Goal: Information Seeking & Learning: Compare options

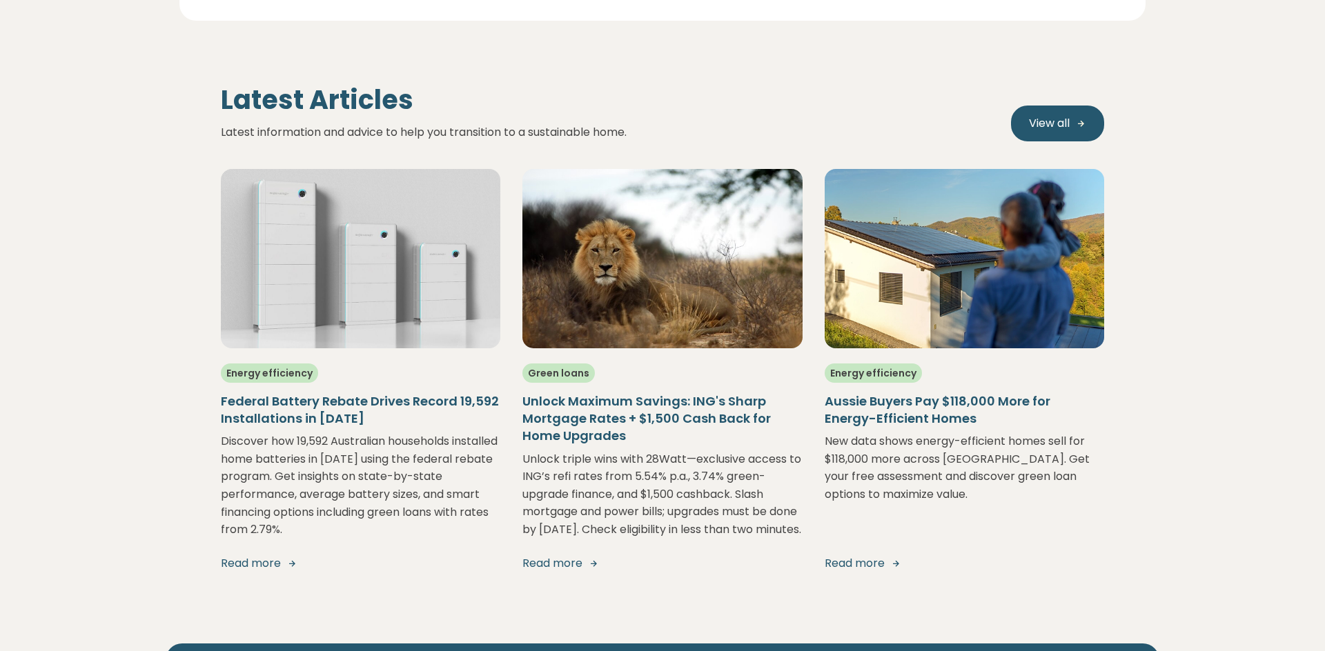
scroll to position [2701, 0]
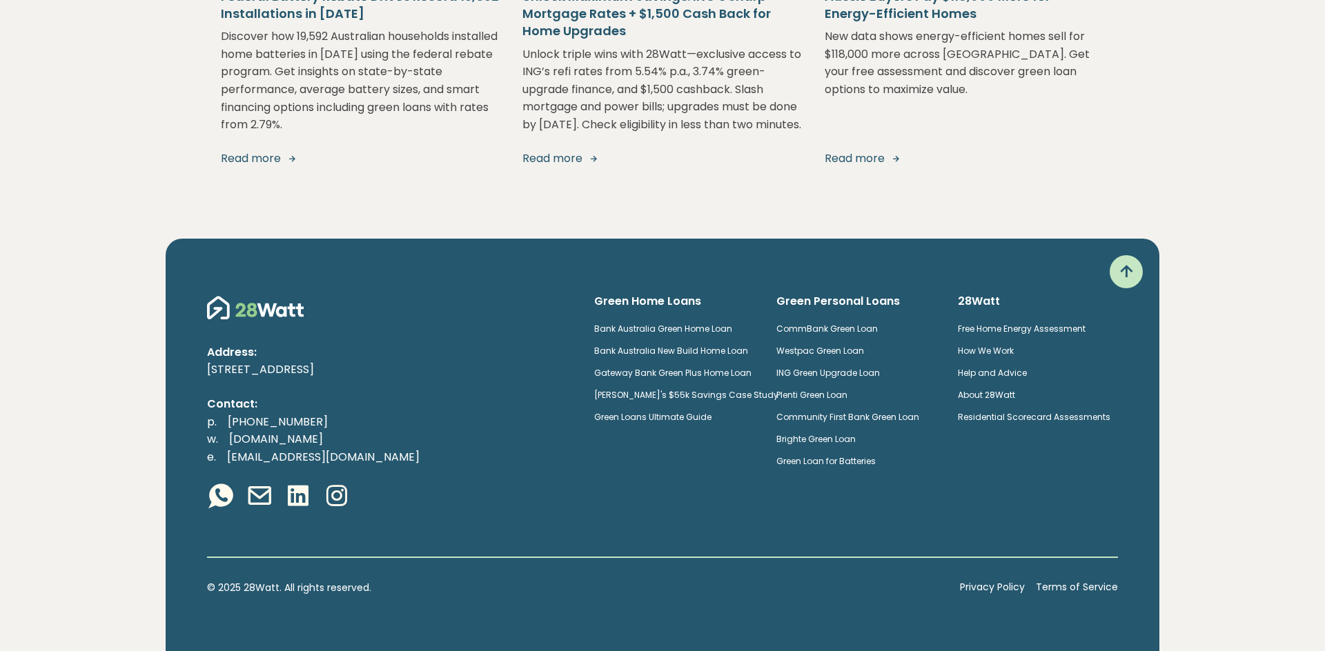
click at [338, 396] on p "Contact:" at bounding box center [389, 404] width 365 height 18
drag, startPoint x: 298, startPoint y: 424, endPoint x: 230, endPoint y: 422, distance: 68.3
click at [229, 423] on p "p. [PHONE_NUMBER] w. [DOMAIN_NAME] e. [EMAIL_ADDRESS][DOMAIN_NAME]" at bounding box center [389, 439] width 365 height 53
copy link "[PHONE_NUMBER]"
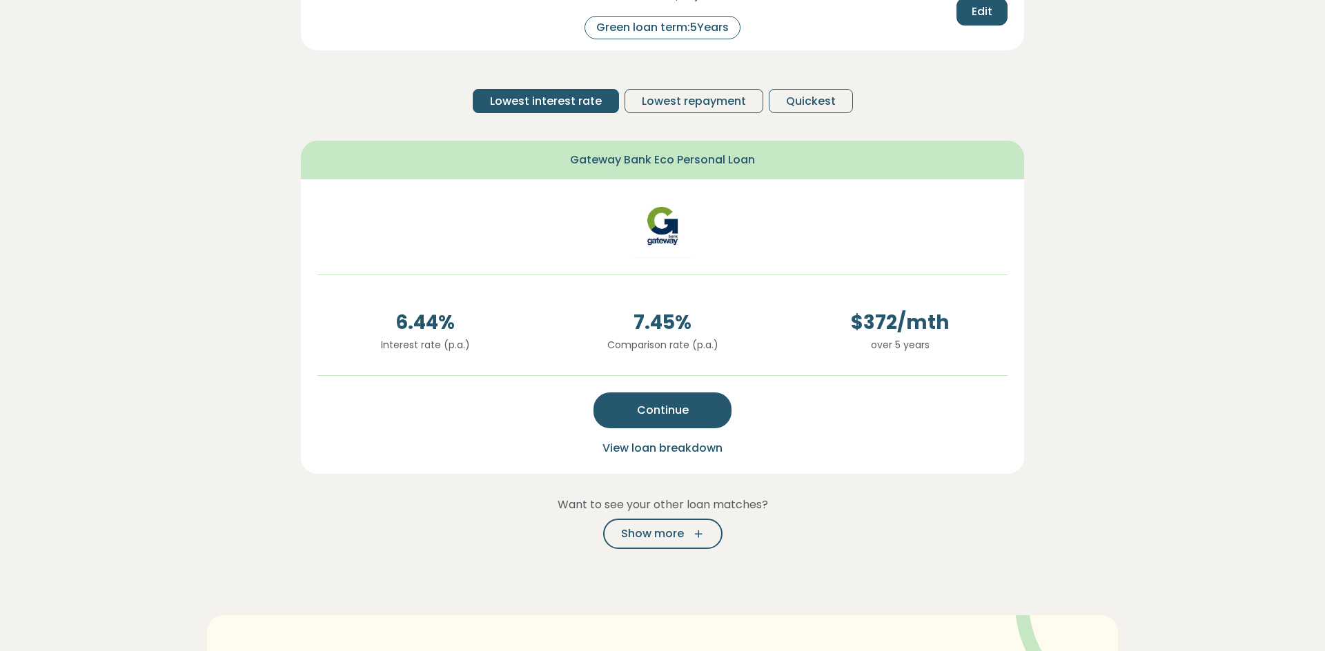
scroll to position [213, 0]
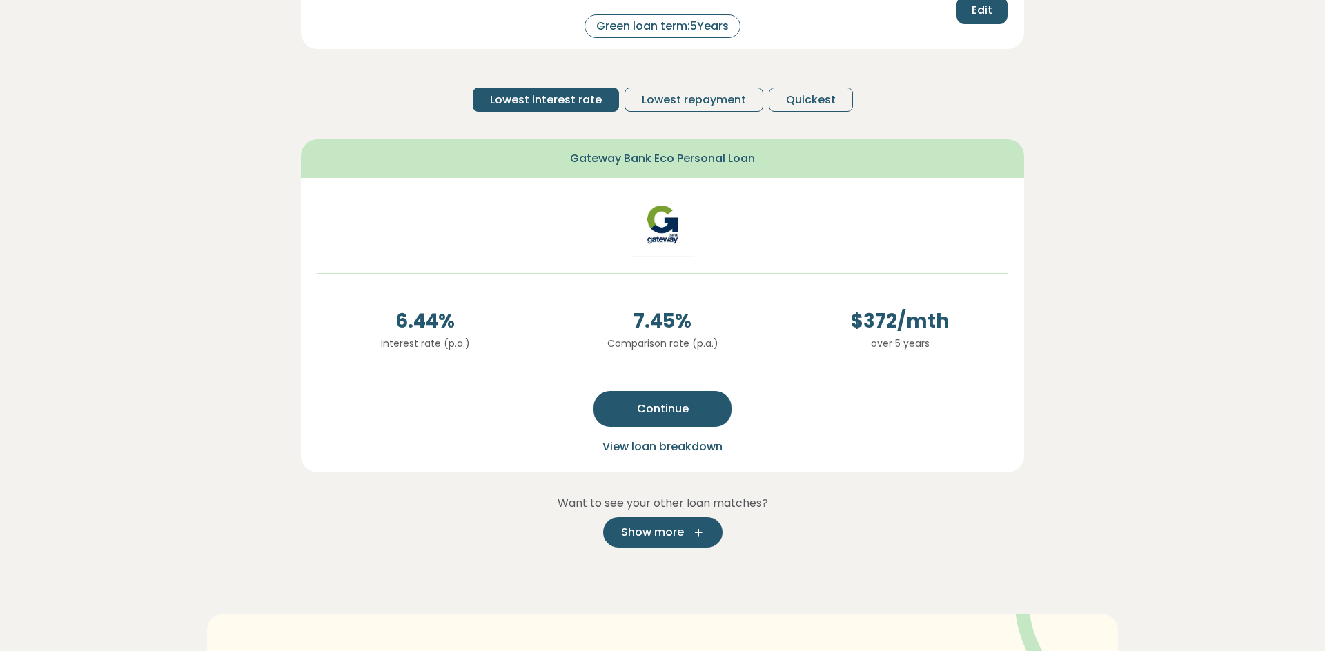
click at [633, 527] on span "Show more" at bounding box center [652, 532] width 63 height 17
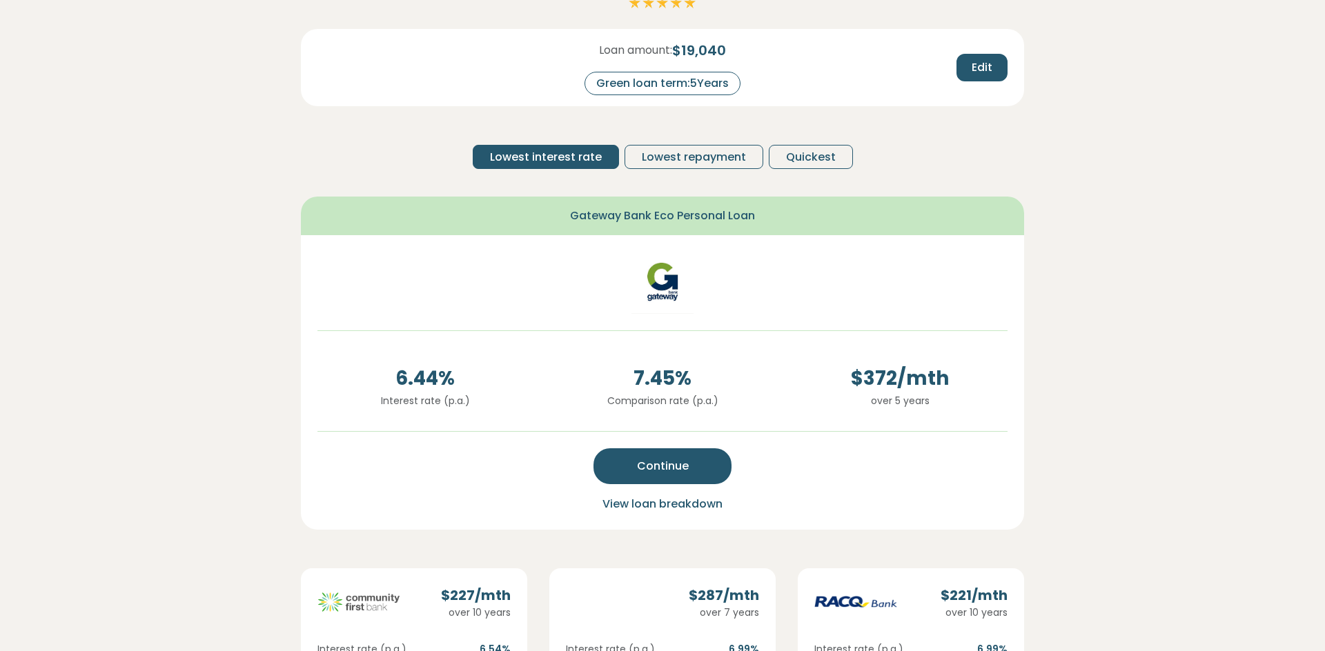
scroll to position [151, 0]
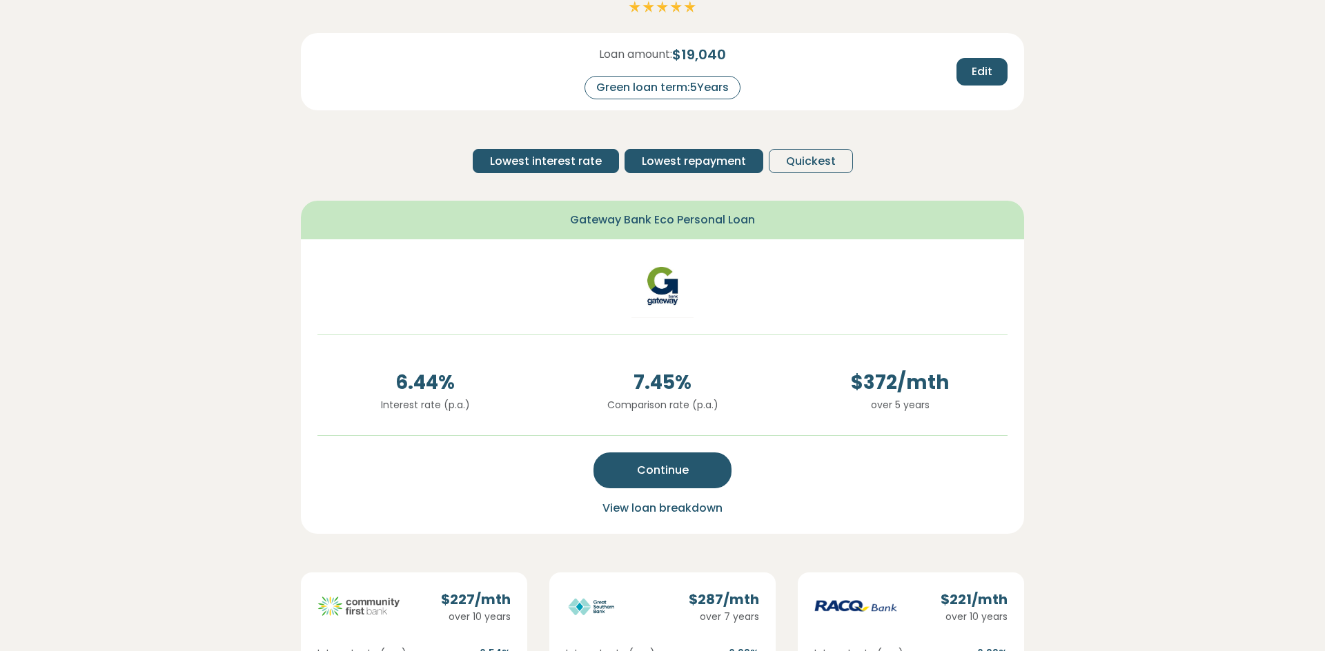
click at [677, 159] on span "Lowest repayment" at bounding box center [694, 161] width 104 height 17
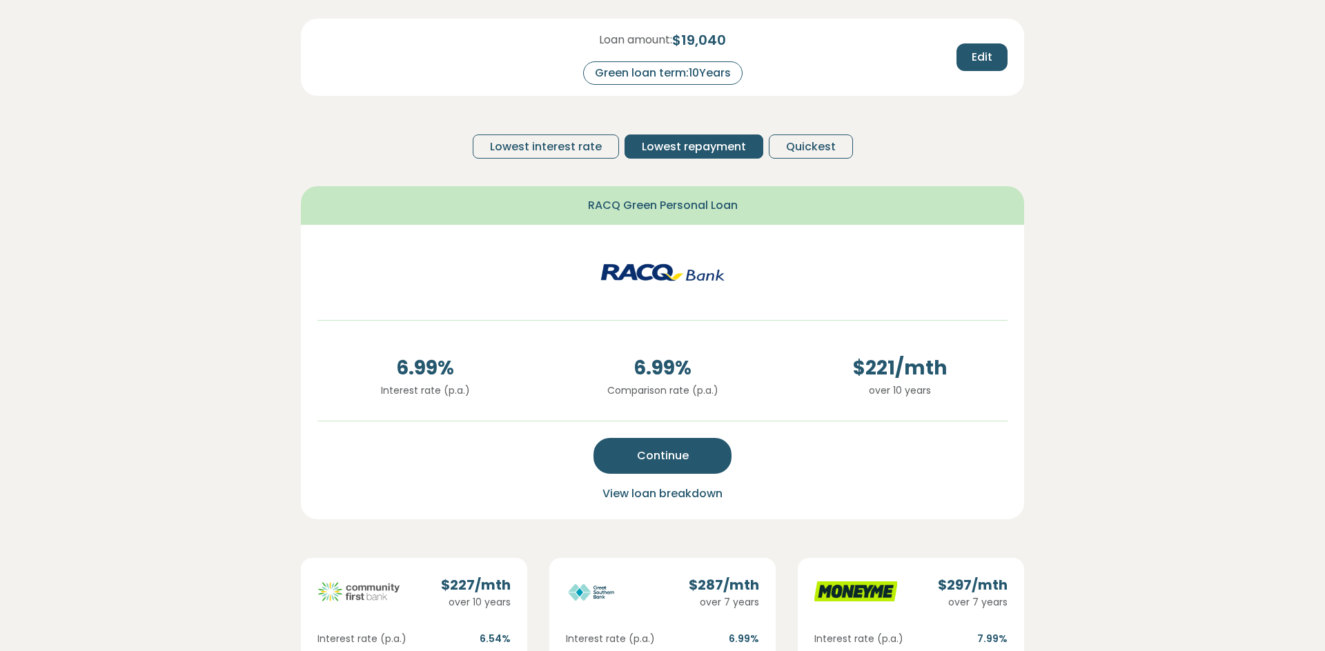
scroll to position [149, 0]
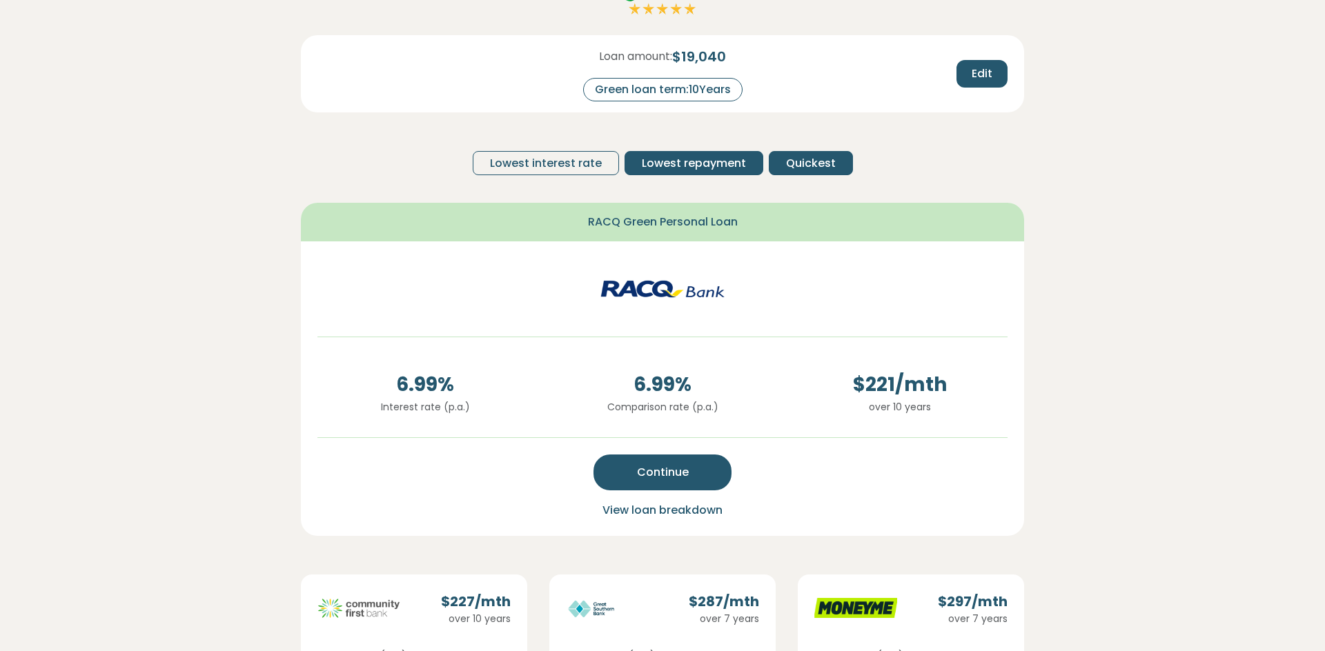
click at [800, 158] on span "Quickest" at bounding box center [811, 163] width 50 height 17
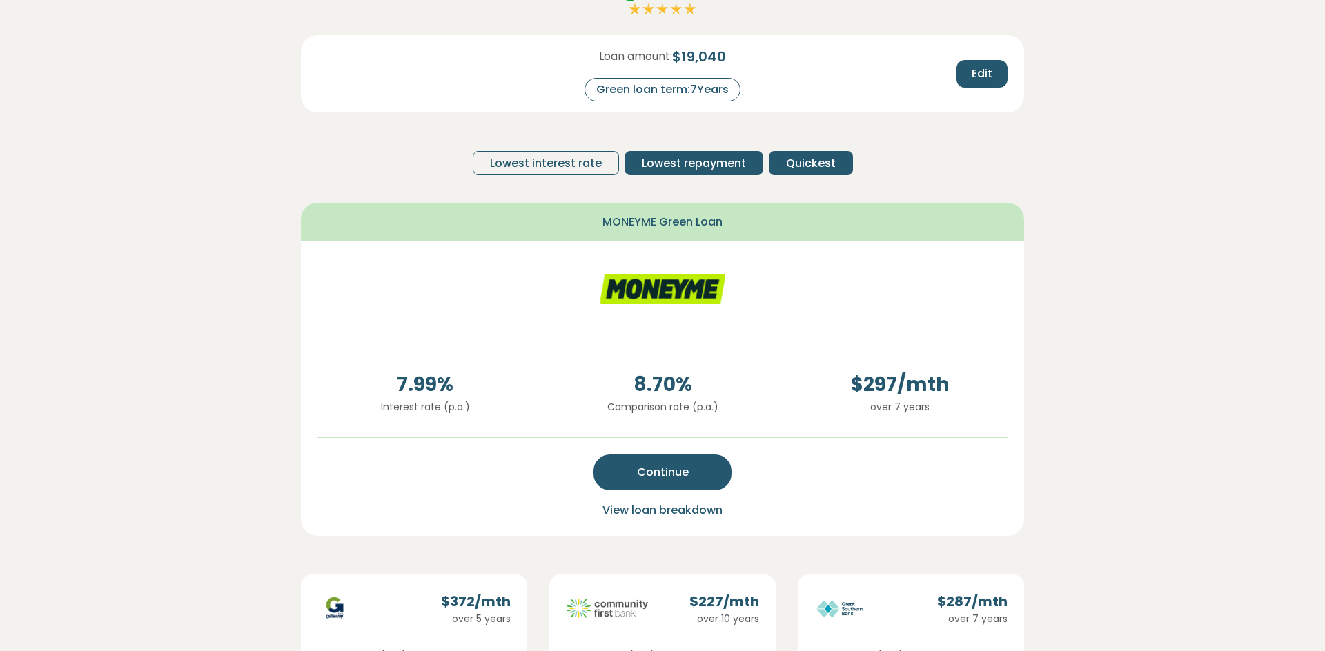
click at [738, 161] on span "Lowest repayment" at bounding box center [694, 163] width 104 height 17
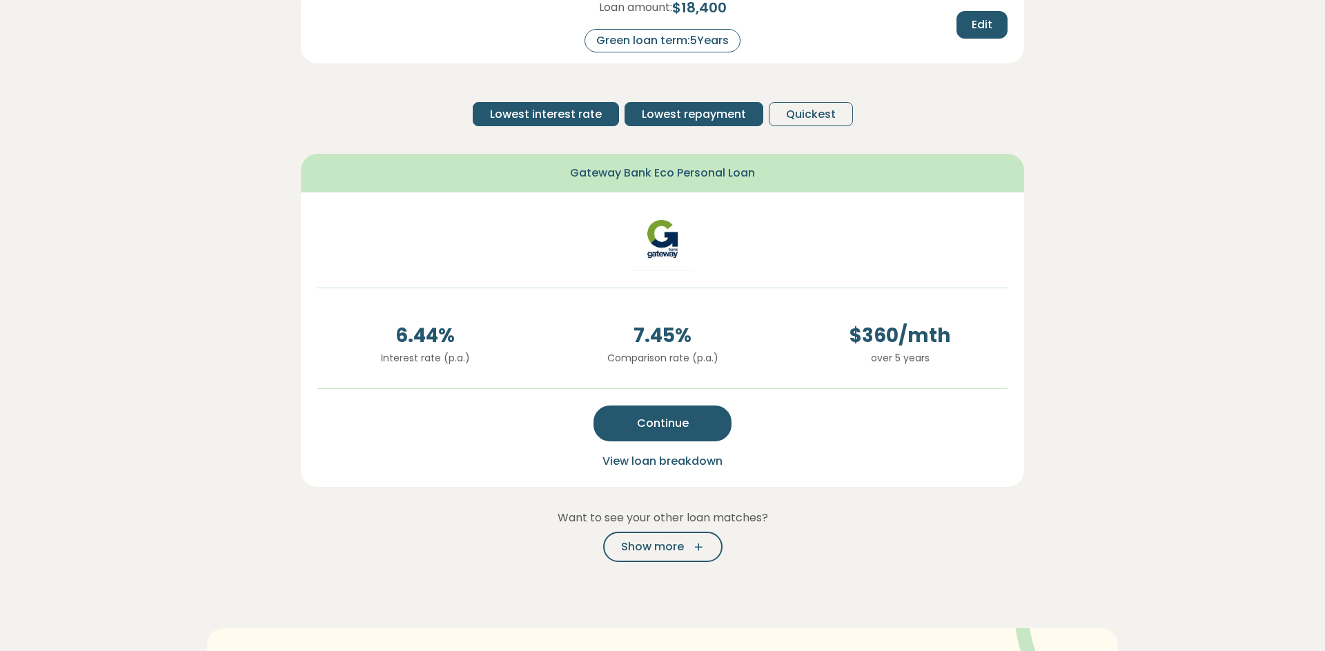
click at [669, 114] on span "Lowest repayment" at bounding box center [694, 114] width 104 height 17
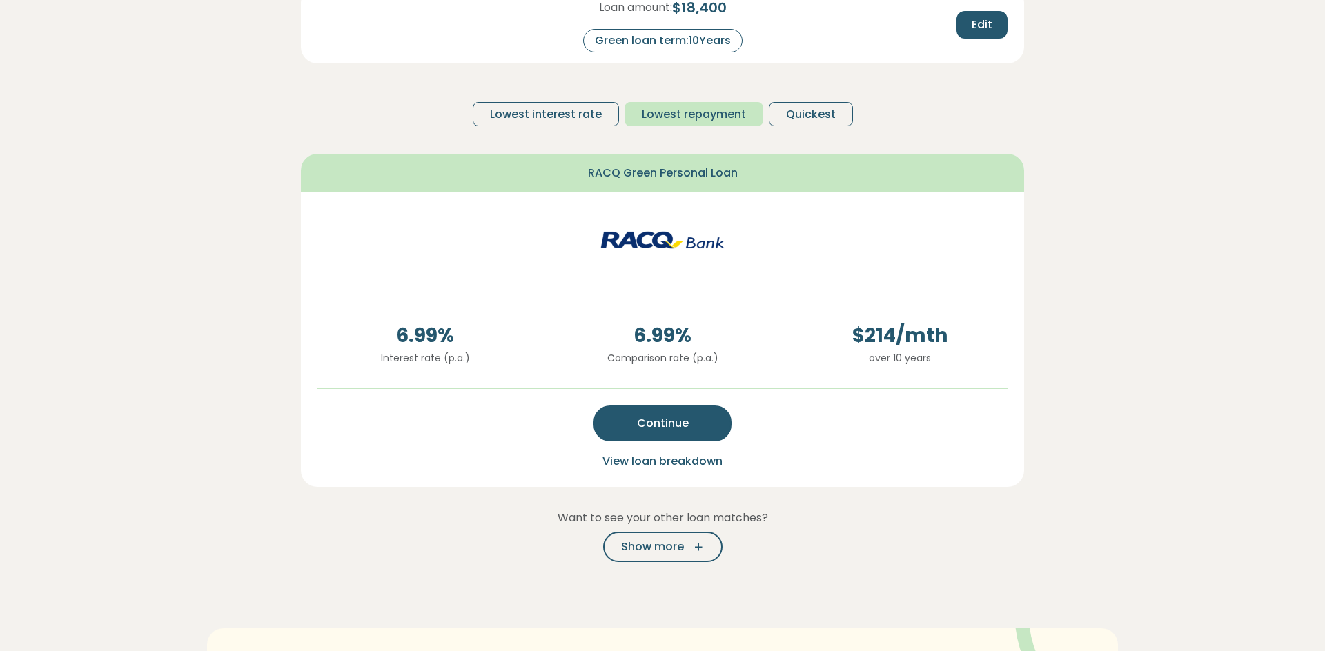
scroll to position [201, 0]
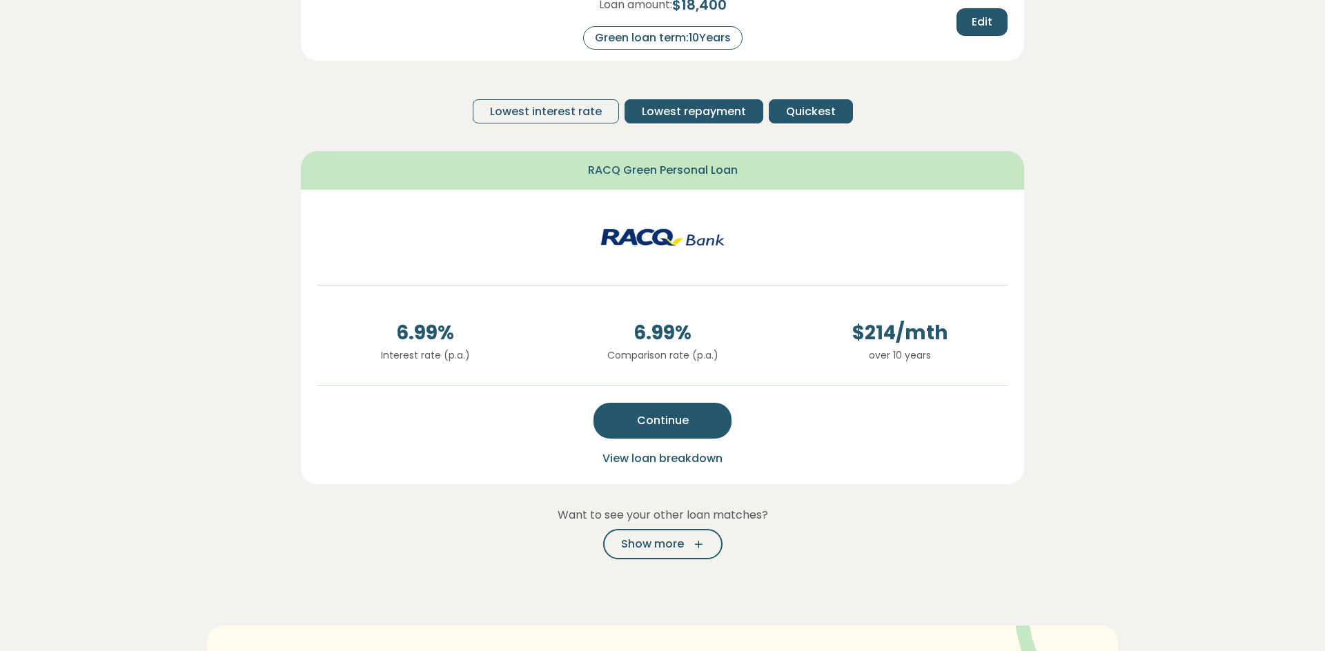
click at [792, 110] on span "Quickest" at bounding box center [811, 112] width 50 height 17
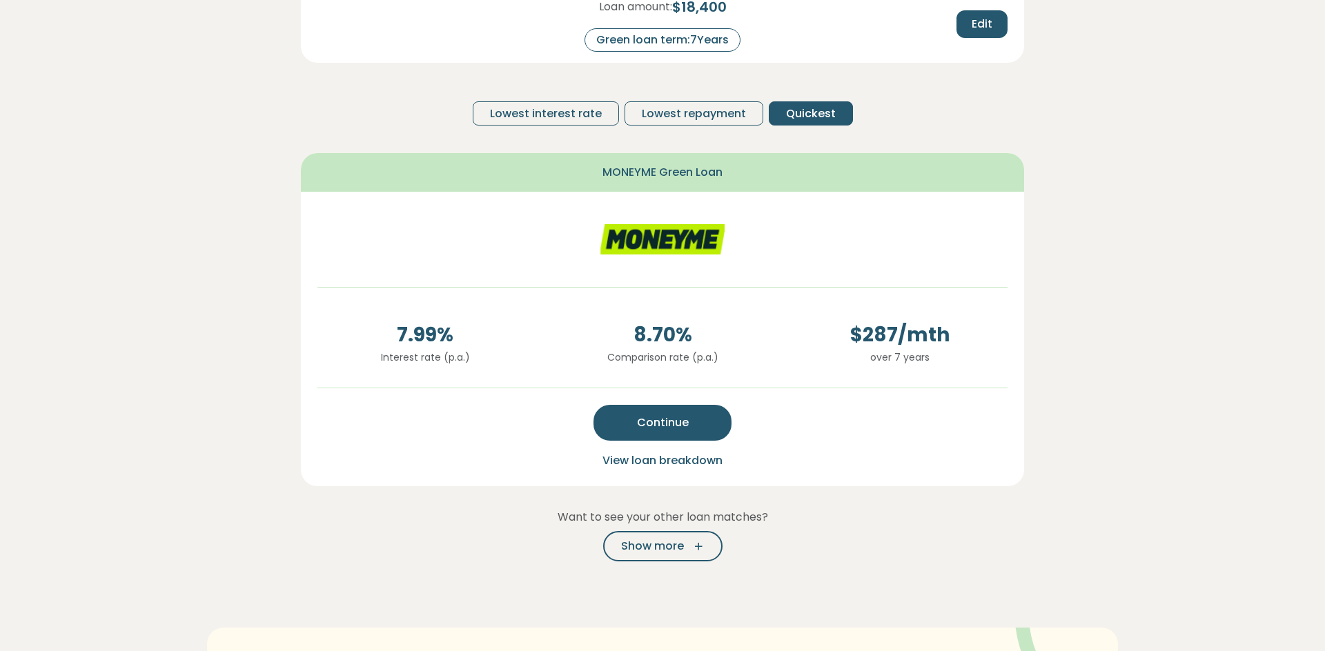
scroll to position [197, 0]
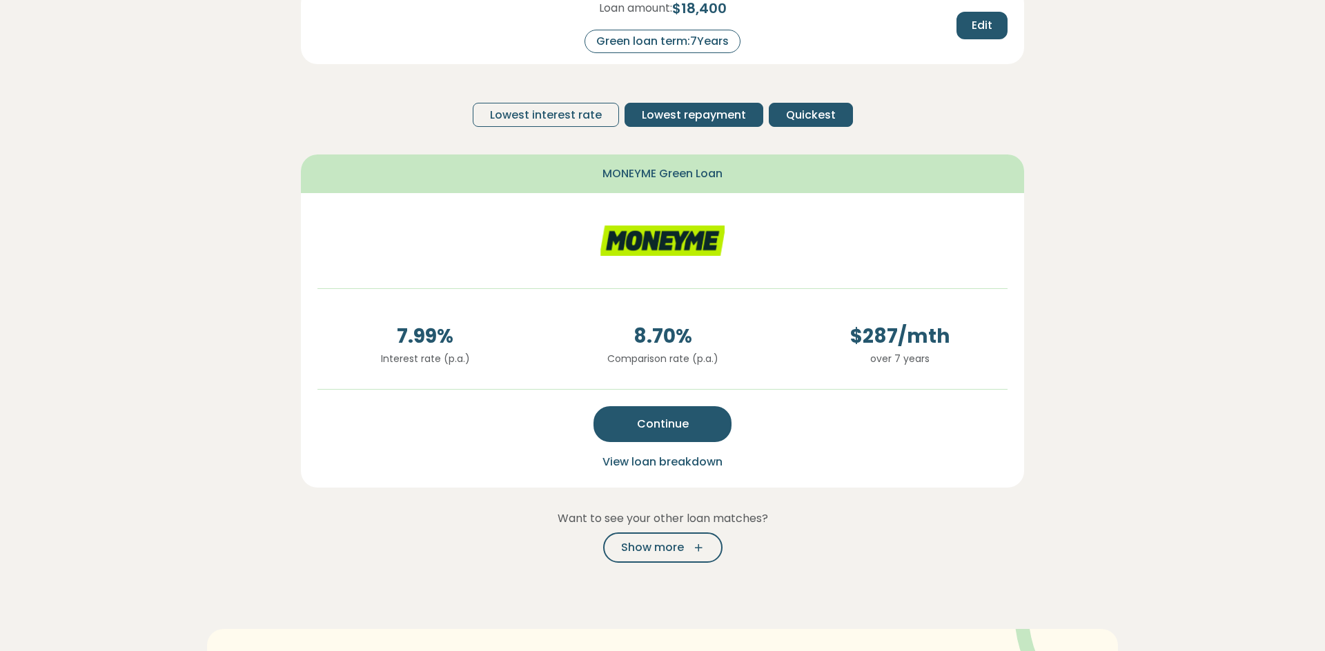
click at [745, 115] on button "Lowest repayment" at bounding box center [693, 115] width 139 height 24
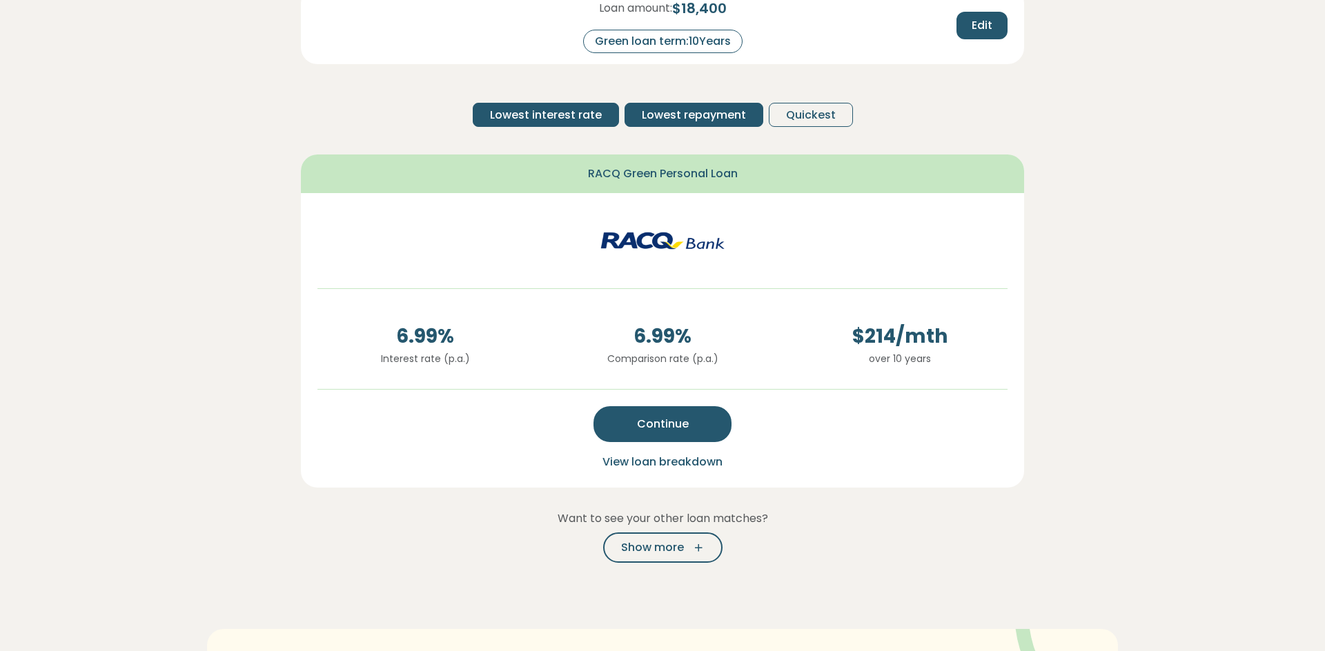
click at [600, 113] on span "Lowest interest rate" at bounding box center [546, 115] width 112 height 17
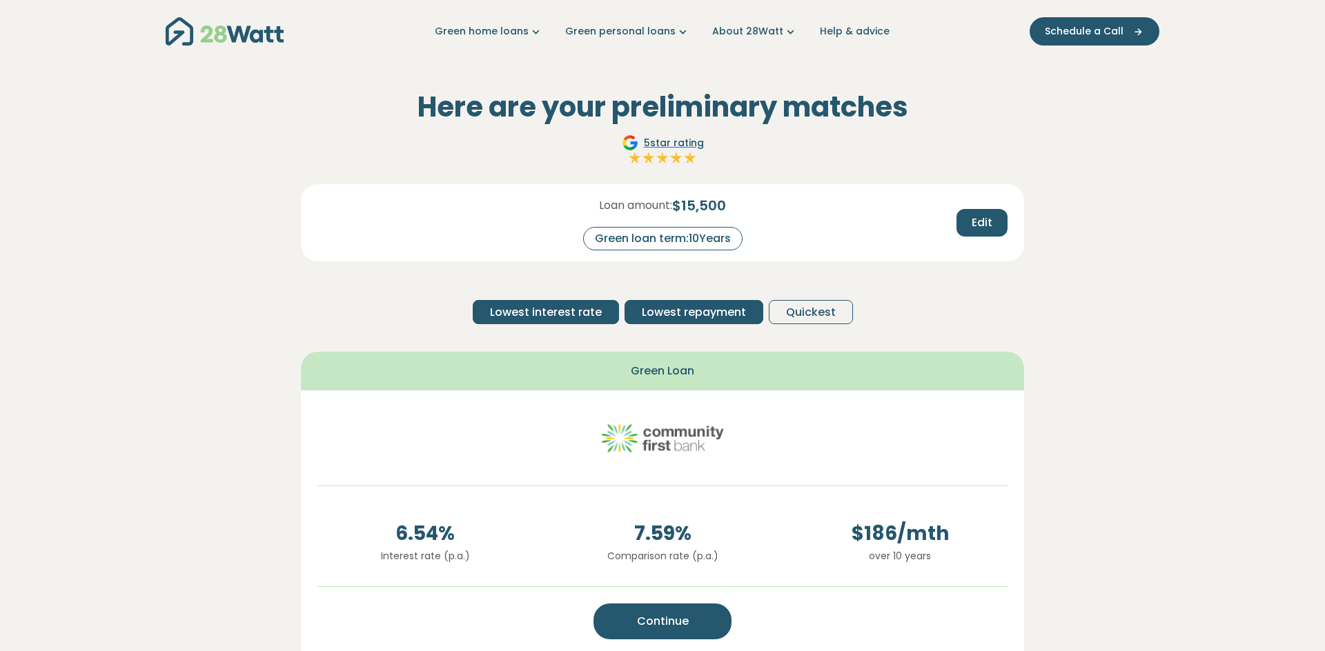
click at [693, 319] on span "Lowest repayment" at bounding box center [694, 312] width 104 height 17
click at [594, 315] on span "Lowest interest rate" at bounding box center [546, 312] width 112 height 17
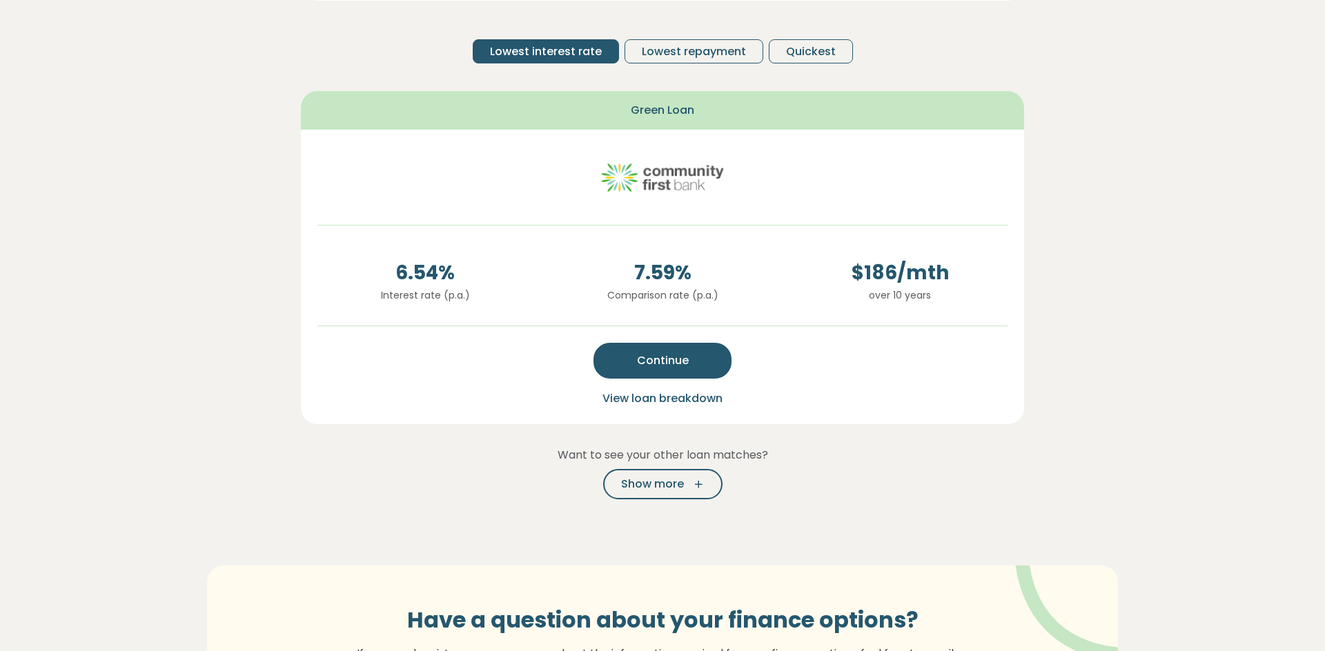
scroll to position [265, 0]
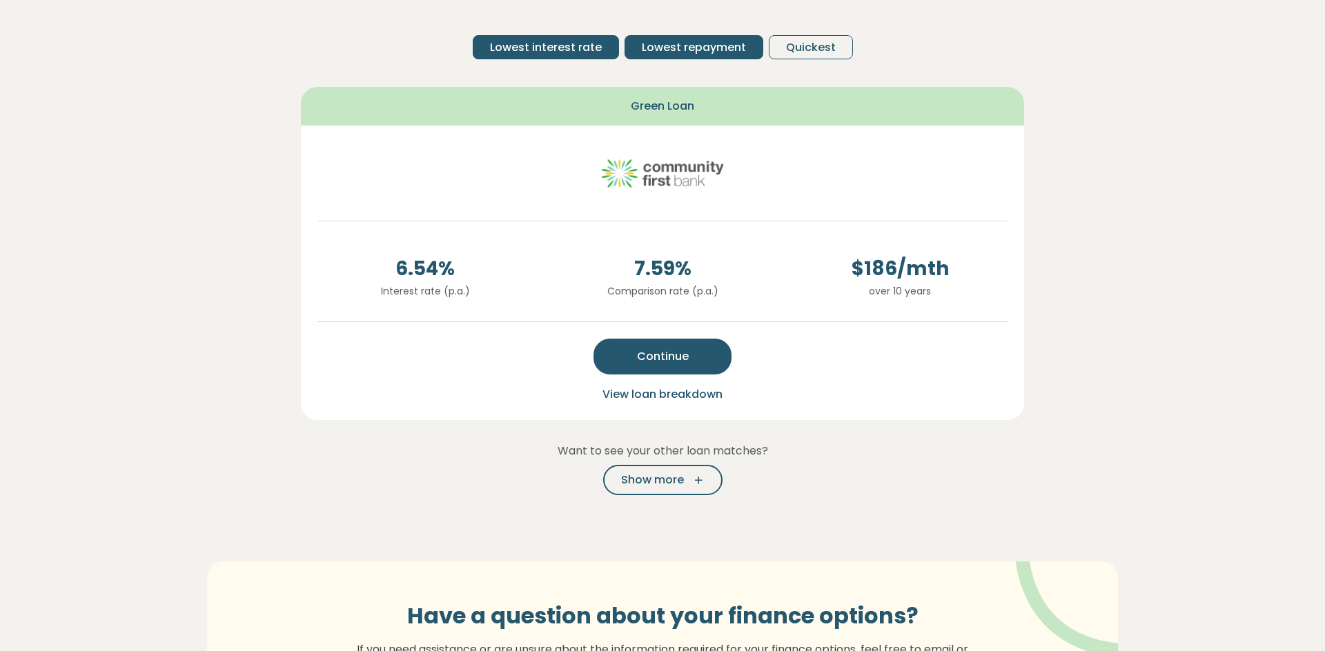
click at [664, 48] on span "Lowest repayment" at bounding box center [694, 47] width 104 height 17
